Goal: Answer question/provide support: Share knowledge or assist other users

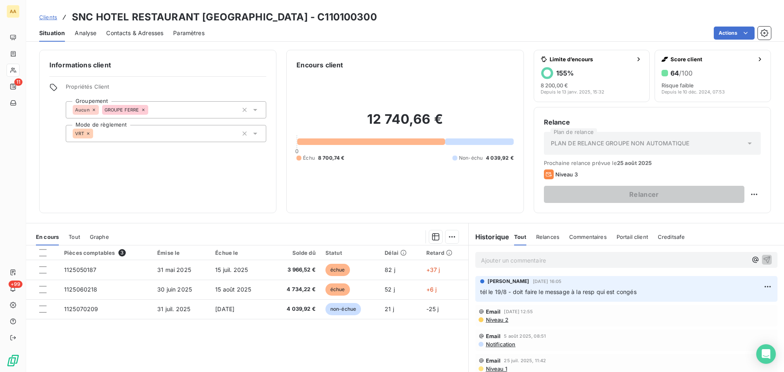
scroll to position [55, 0]
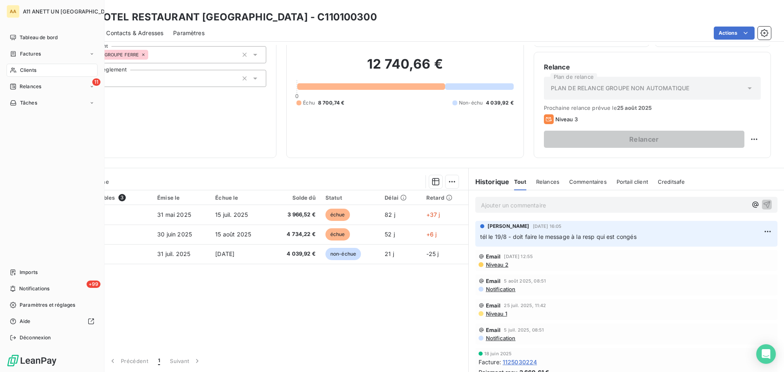
click at [22, 69] on span "Clients" at bounding box center [28, 70] width 16 height 7
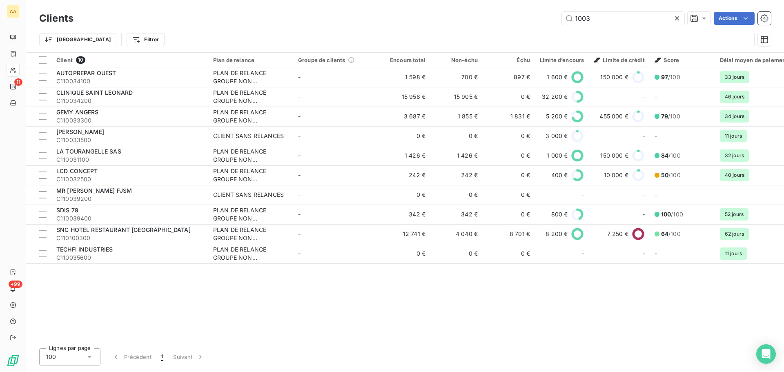
drag, startPoint x: 605, startPoint y: 17, endPoint x: 481, endPoint y: 17, distance: 124.5
click at [481, 17] on div "1003 Actions" at bounding box center [427, 18] width 688 height 13
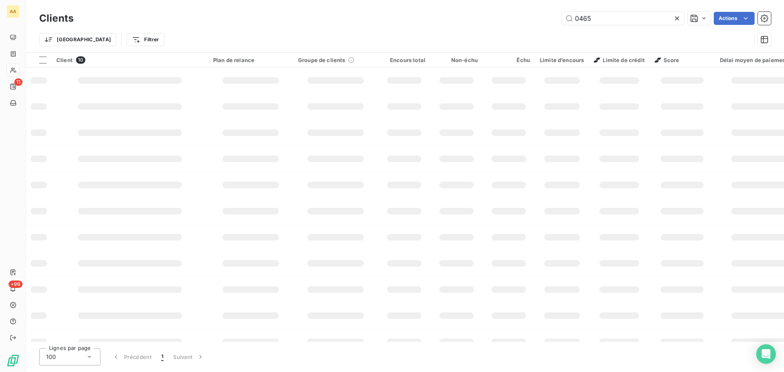
type input "0465"
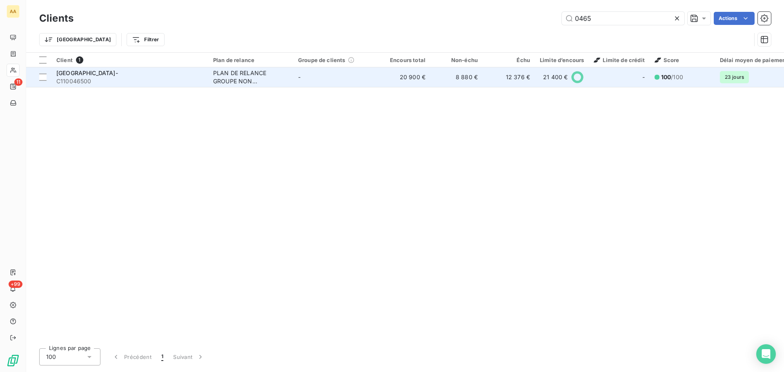
click at [93, 74] on span "[GEOGRAPHIC_DATA]-" at bounding box center [87, 72] width 62 height 7
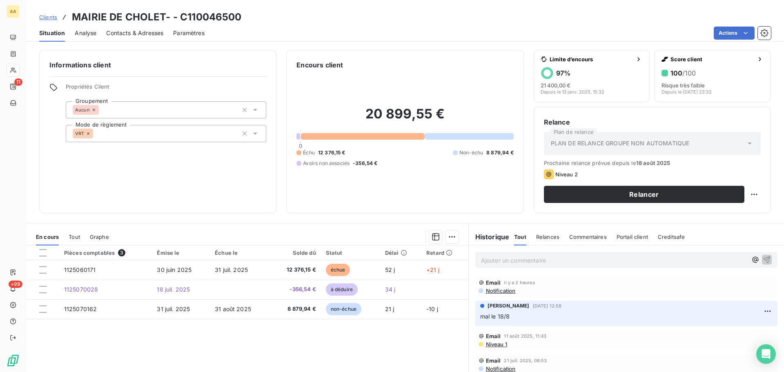
click at [499, 258] on p "Ajouter un commentaire ﻿" at bounding box center [614, 260] width 266 height 10
click at [482, 260] on span "fat mandatée le 19/8" at bounding box center [509, 259] width 57 height 7
click at [763, 258] on icon "button" at bounding box center [767, 259] width 8 height 8
